Goal: Obtain resource: Obtain resource

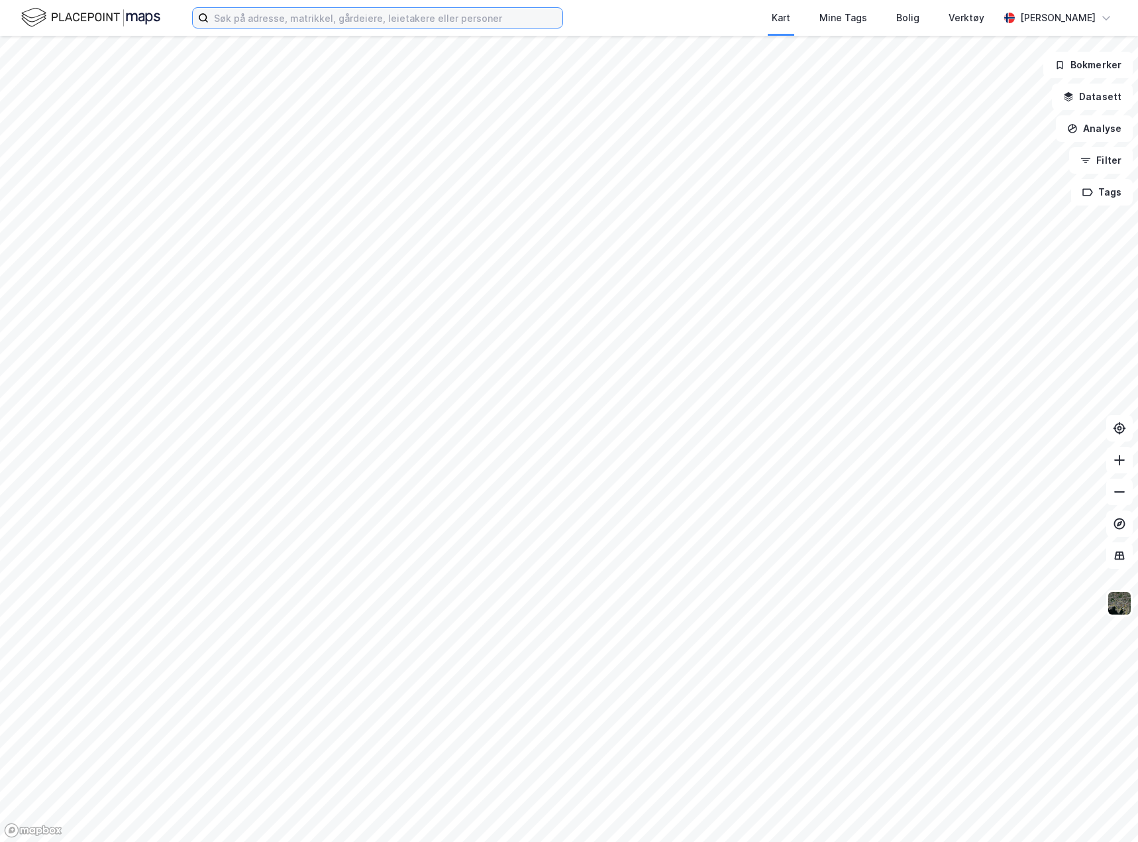
click at [233, 15] on input at bounding box center [386, 18] width 354 height 20
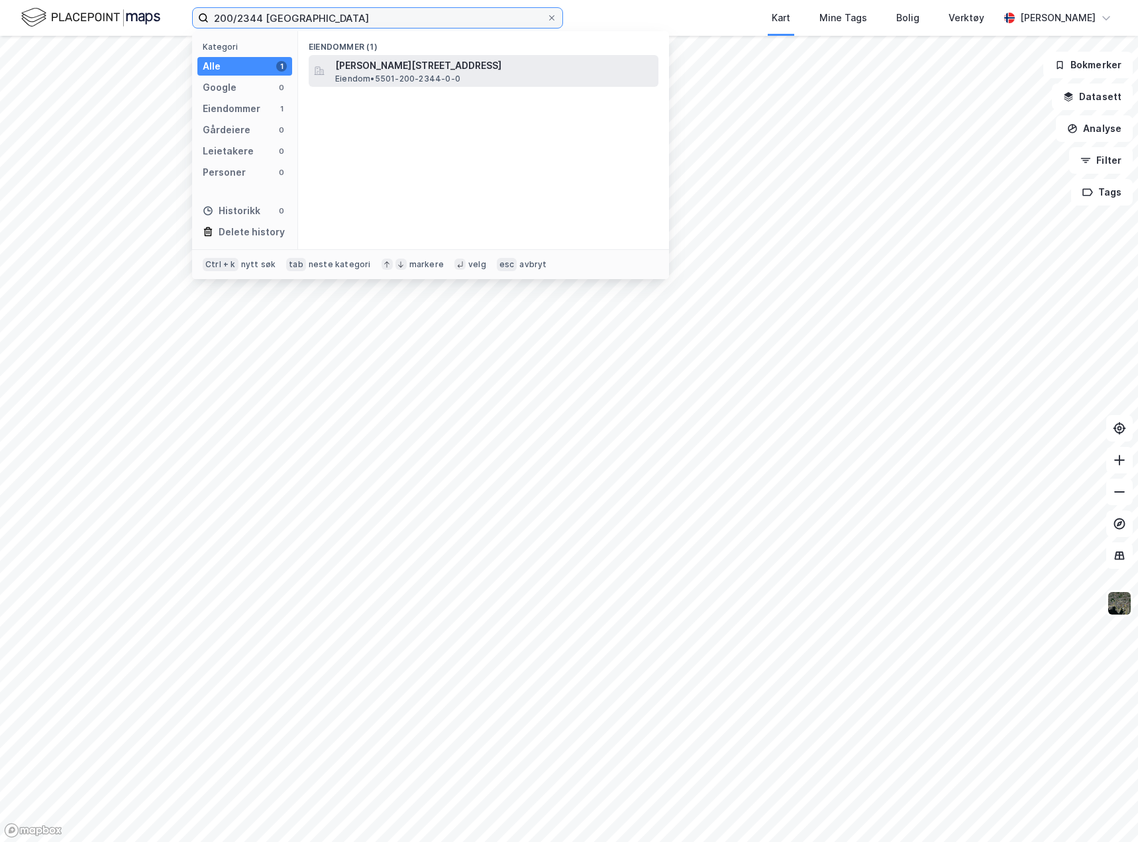
type input "200/2344 [GEOGRAPHIC_DATA]"
click at [438, 62] on span "[PERSON_NAME][STREET_ADDRESS]" at bounding box center [494, 66] width 318 height 16
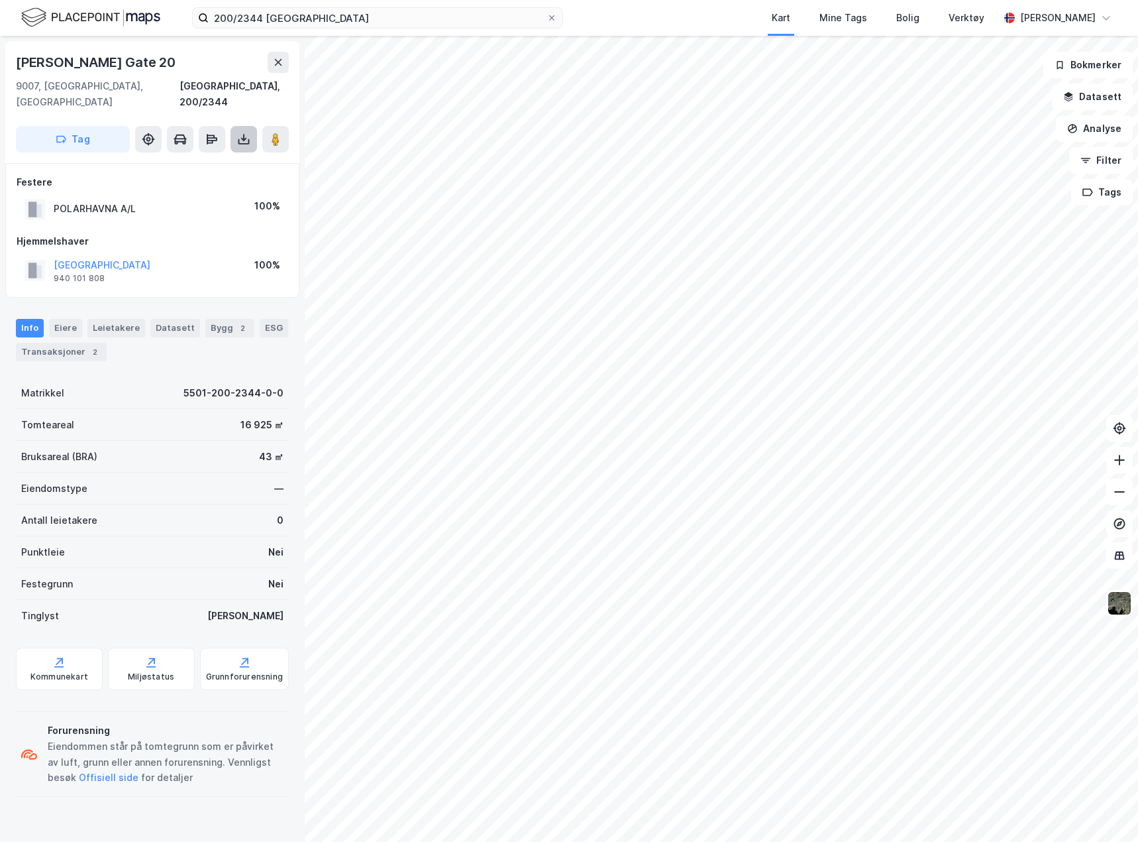
click at [237, 126] on button at bounding box center [244, 139] width 27 height 27
click at [226, 155] on div "Last ned grunnbok" at bounding box center [186, 165] width 141 height 21
